Goal: Information Seeking & Learning: Learn about a topic

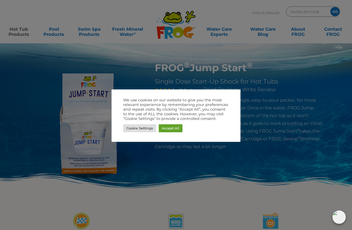
click at [181, 125] on link "Accept All" at bounding box center [171, 128] width 24 height 8
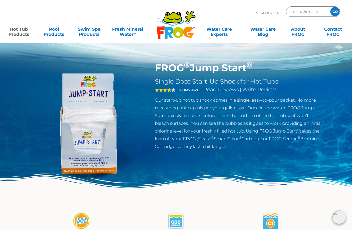
scroll to position [10, 0]
click at [313, 12] on input "ENTER ZIP CODE" at bounding box center [307, 11] width 35 height 7
type input "75050"
click at [333, 12] on input "GO" at bounding box center [334, 11] width 9 height 9
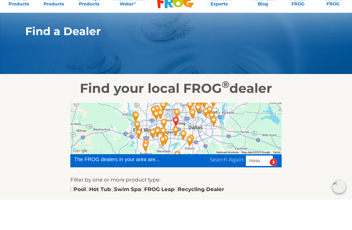
click at [89, 218] on input "checkbox" at bounding box center [87, 219] width 3 height 3
checkbox input "true"
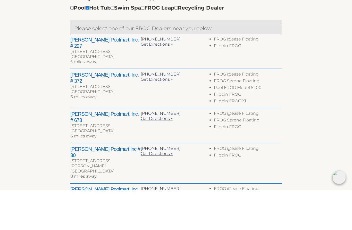
scroll to position [176, 0]
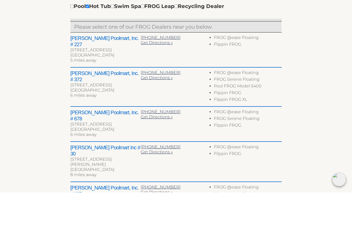
click at [97, 108] on h2 "Leslie's Poolmart, Inc. # 372" at bounding box center [105, 114] width 70 height 12
click at [106, 108] on h2 "Leslie's Poolmart, Inc. # 372" at bounding box center [105, 114] width 70 height 12
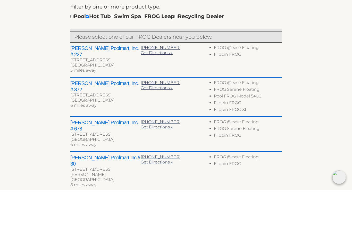
scroll to position [165, 0]
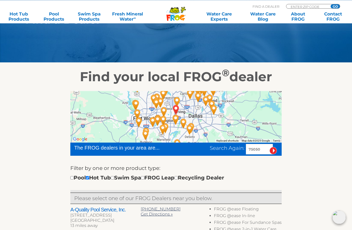
scroll to position [0, 0]
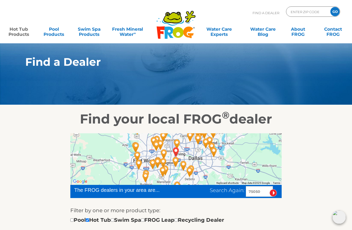
click at [21, 33] on link "Hot Tub Products" at bounding box center [18, 29] width 27 height 10
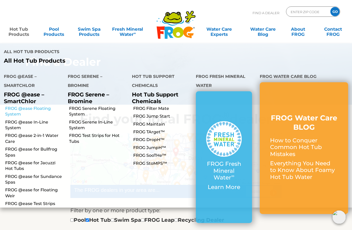
click at [46, 106] on link "FROG @ease Floating System" at bounding box center [34, 112] width 59 height 12
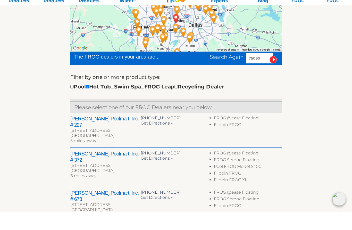
scroll to position [133, 0]
